Goal: Use online tool/utility

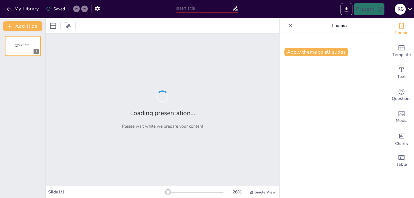
type input "La Empresa"
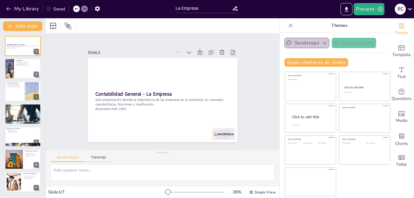
click at [316, 42] on button "Sendsteps" at bounding box center [307, 43] width 45 height 10
click at [301, 43] on button "Sendsteps" at bounding box center [307, 43] width 45 height 10
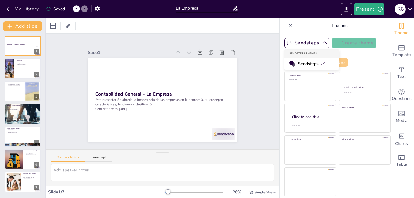
click at [298, 61] on div "Sendsteps" at bounding box center [312, 64] width 55 height 12
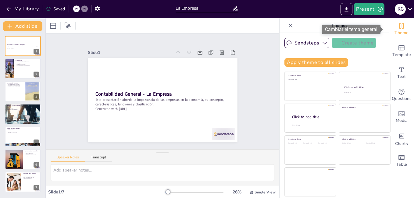
click at [396, 31] on span "Theme" at bounding box center [402, 33] width 14 height 7
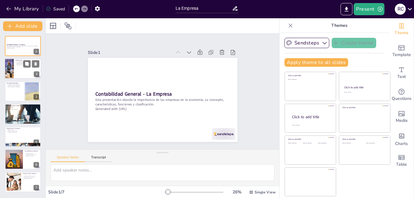
click at [14, 73] on div at bounding box center [23, 69] width 37 height 21
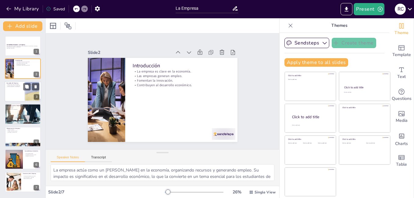
click at [19, 87] on p "Unidad de decisión y rentabilidad." at bounding box center [14, 86] width 16 height 1
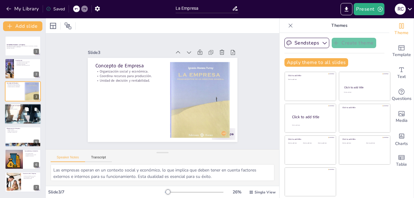
click at [16, 113] on div at bounding box center [23, 114] width 37 height 24
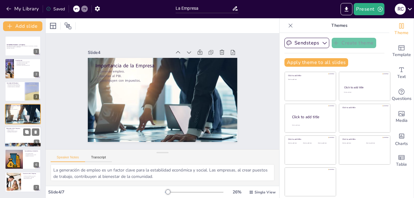
click at [19, 137] on div at bounding box center [23, 137] width 37 height 21
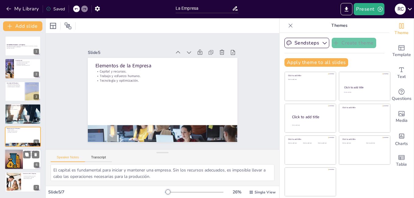
click at [23, 165] on div at bounding box center [23, 159] width 37 height 21
type textarea "La personalidad jurídica es un aspecto clave que permite a las empresas operar …"
